Goal: Task Accomplishment & Management: Manage account settings

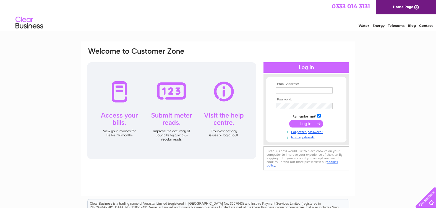
click at [126, 97] on div at bounding box center [171, 110] width 169 height 97
click at [310, 89] on input "text" at bounding box center [304, 90] width 57 height 6
type input "harrisonhair@hotmail.com"
click at [303, 123] on input "submit" at bounding box center [306, 124] width 34 height 8
click at [120, 95] on div at bounding box center [171, 110] width 169 height 97
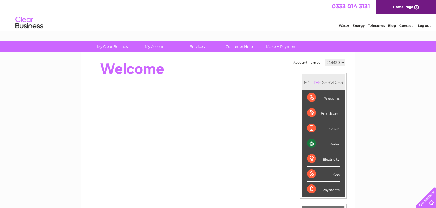
click at [328, 145] on div "Water" at bounding box center [323, 143] width 32 height 15
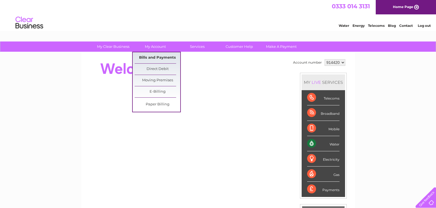
click at [158, 58] on link "Bills and Payments" at bounding box center [158, 57] width 46 height 11
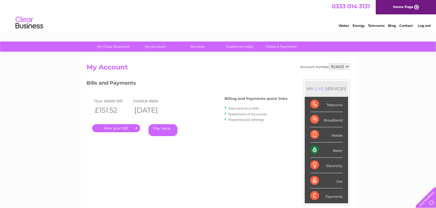
click at [121, 128] on link "." at bounding box center [116, 128] width 48 height 8
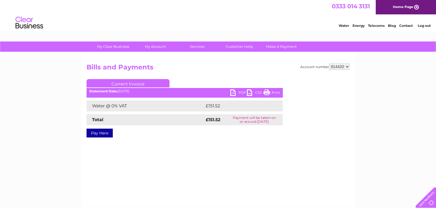
click at [232, 94] on link "PDF" at bounding box center [238, 93] width 17 height 8
